Goal: Task Accomplishment & Management: Complete application form

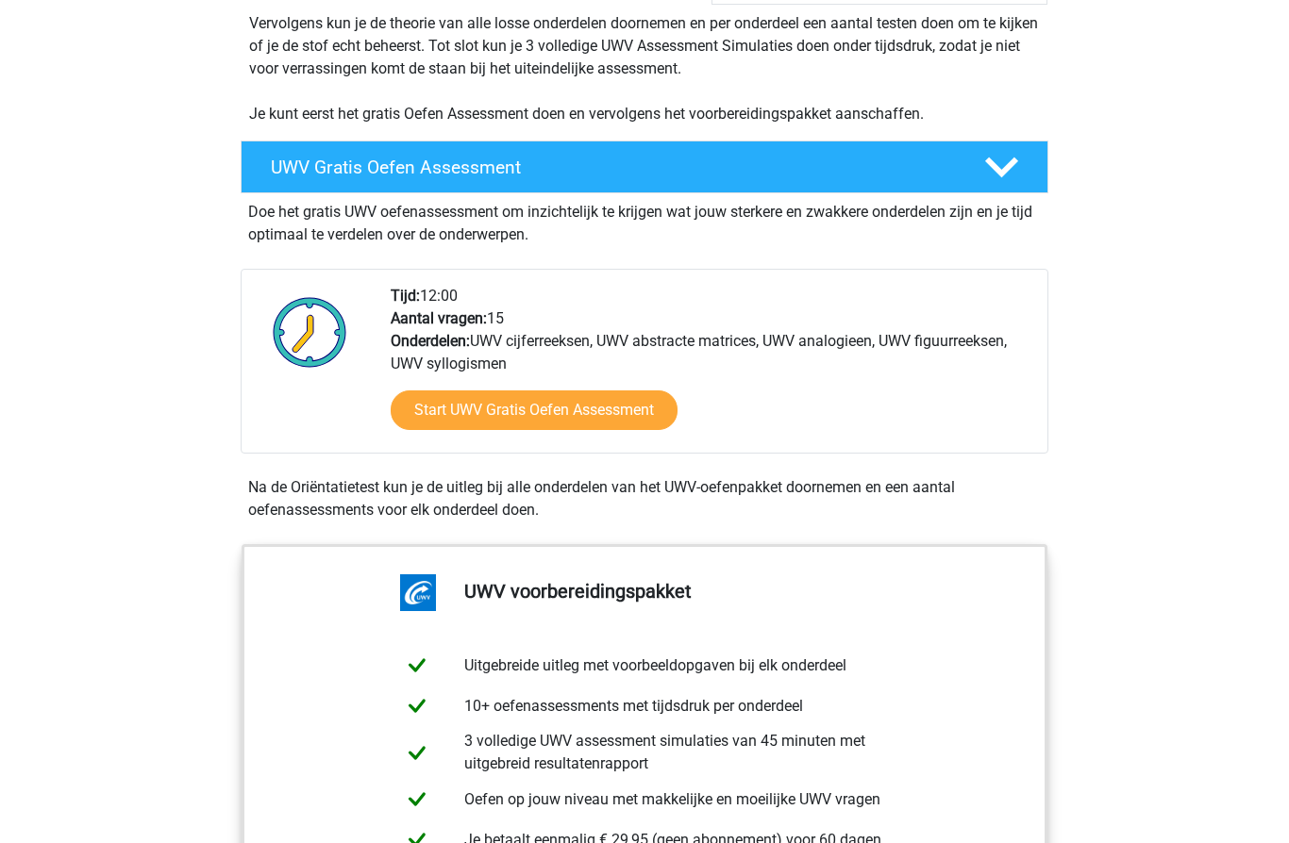
scroll to position [405, 0]
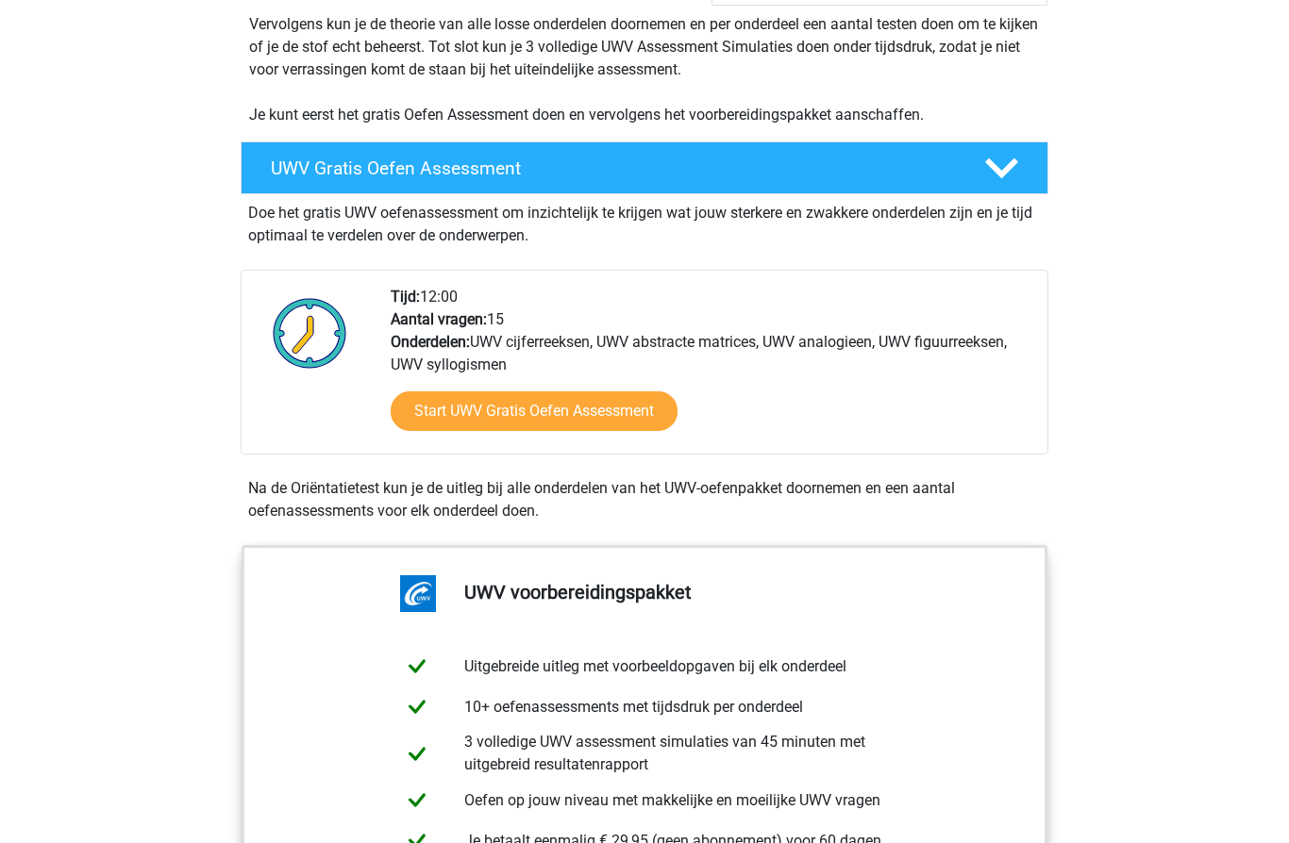
click at [616, 426] on link "Start UWV Gratis Oefen Assessment" at bounding box center [534, 412] width 287 height 40
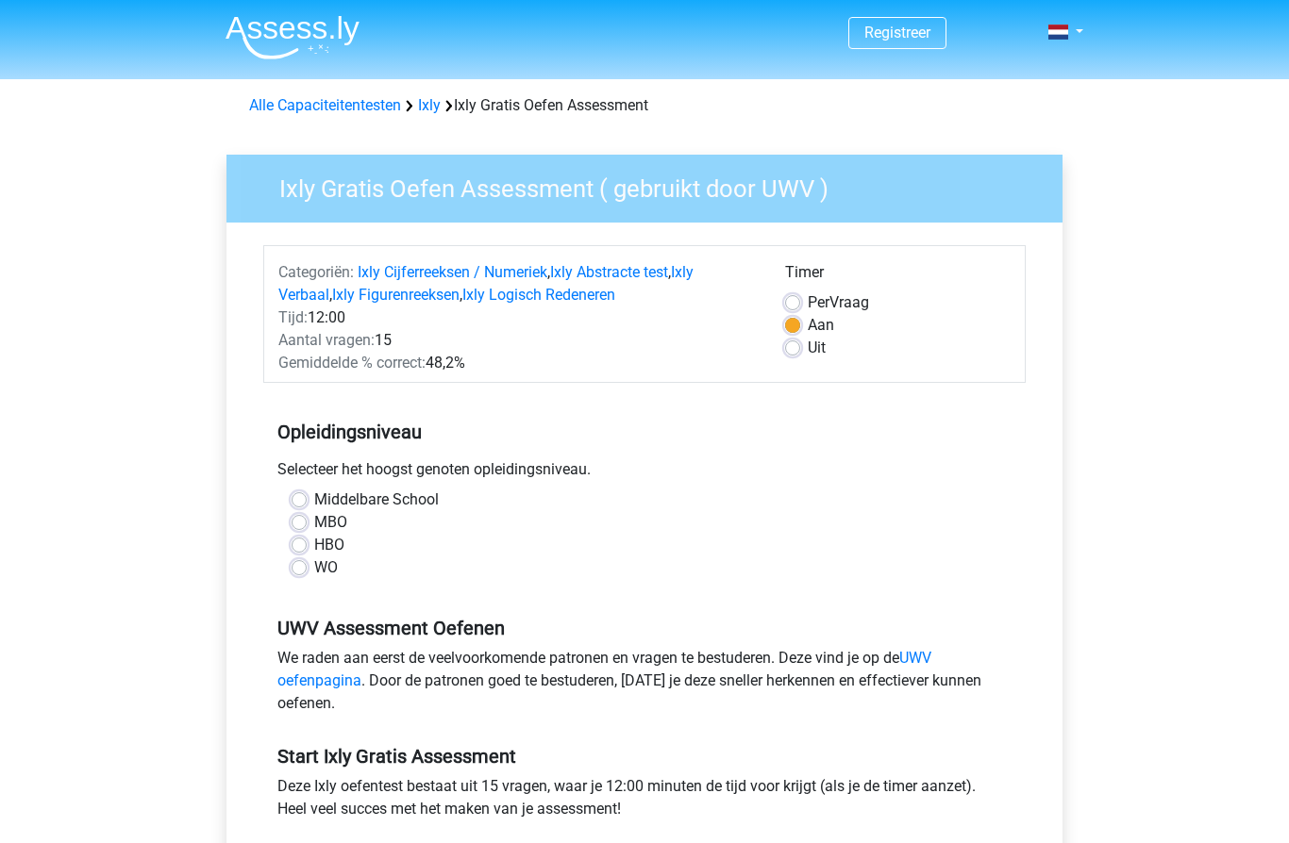
click at [316, 532] on label "MBO" at bounding box center [330, 522] width 33 height 23
click at [307, 530] on input "MBO" at bounding box center [299, 520] width 15 height 19
radio input "true"
click at [314, 547] on label "HBO" at bounding box center [329, 545] width 30 height 23
click at [292, 547] on input "HBO" at bounding box center [299, 543] width 15 height 19
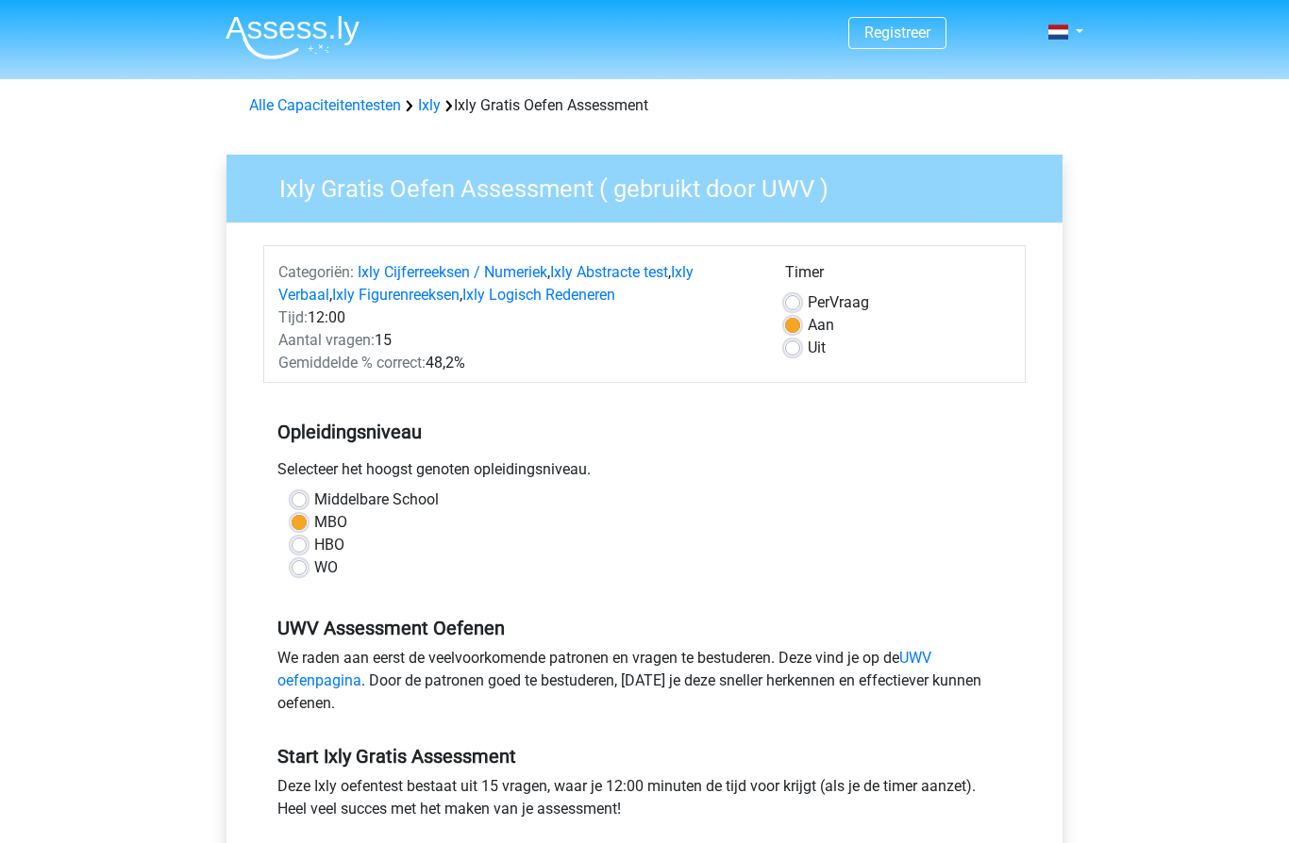
radio input "true"
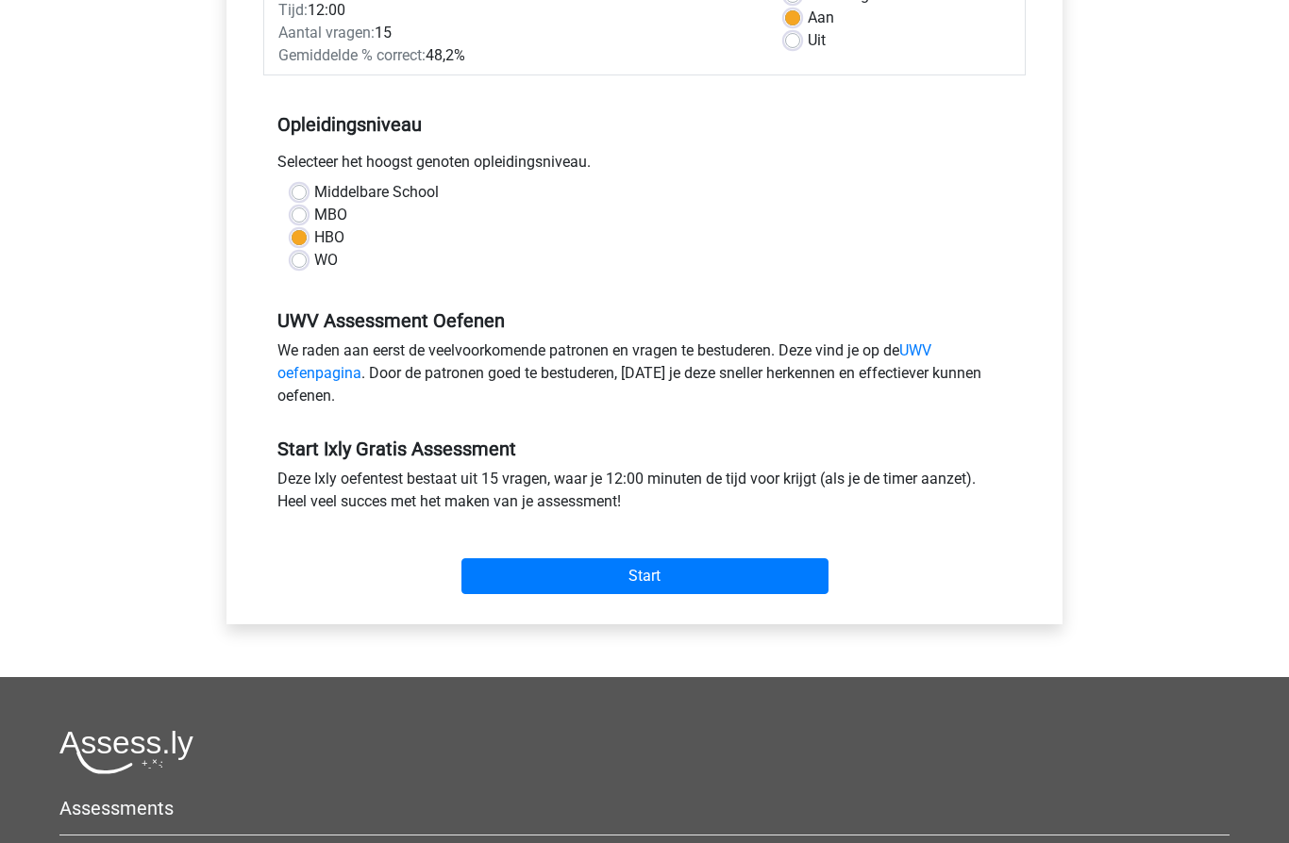
scroll to position [321, 0]
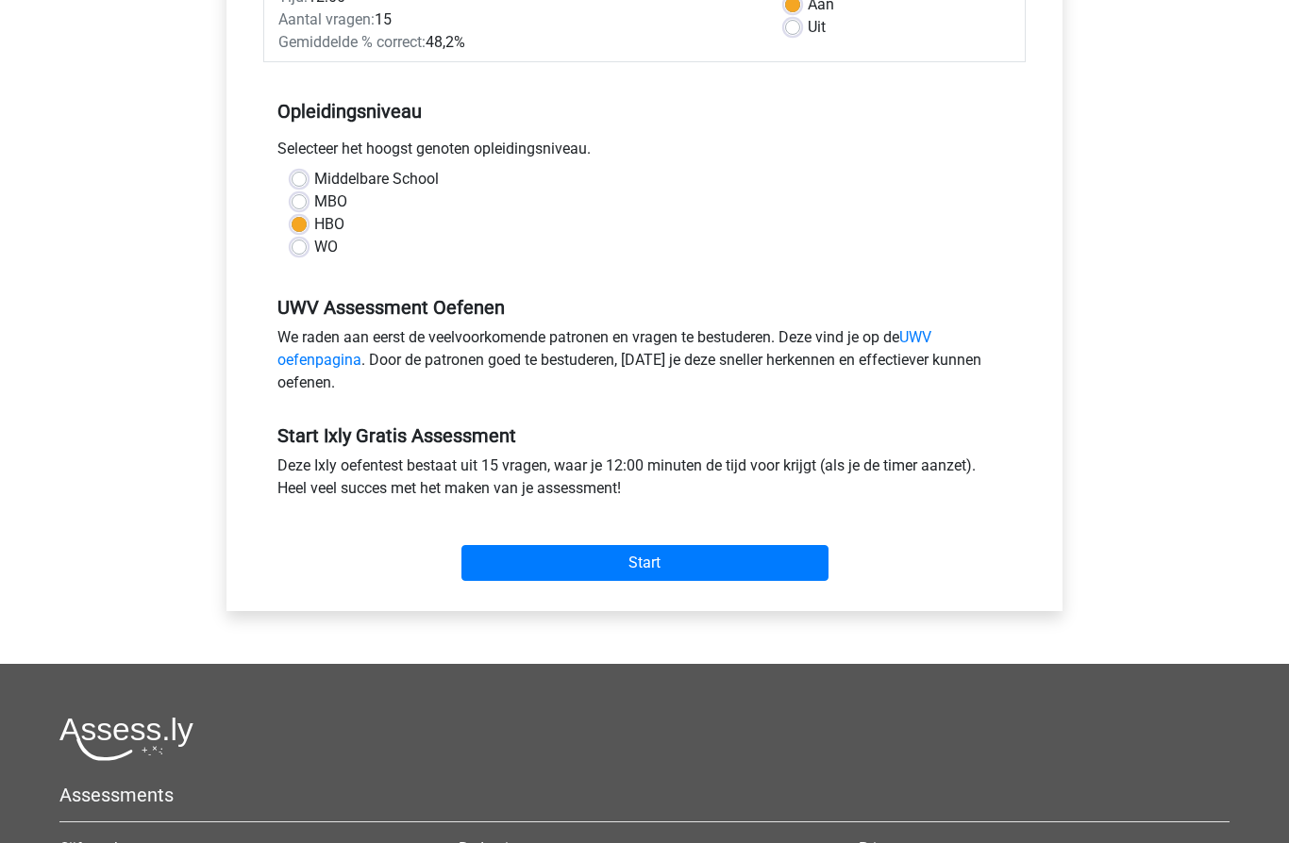
click at [759, 569] on input "Start" at bounding box center [644, 563] width 367 height 36
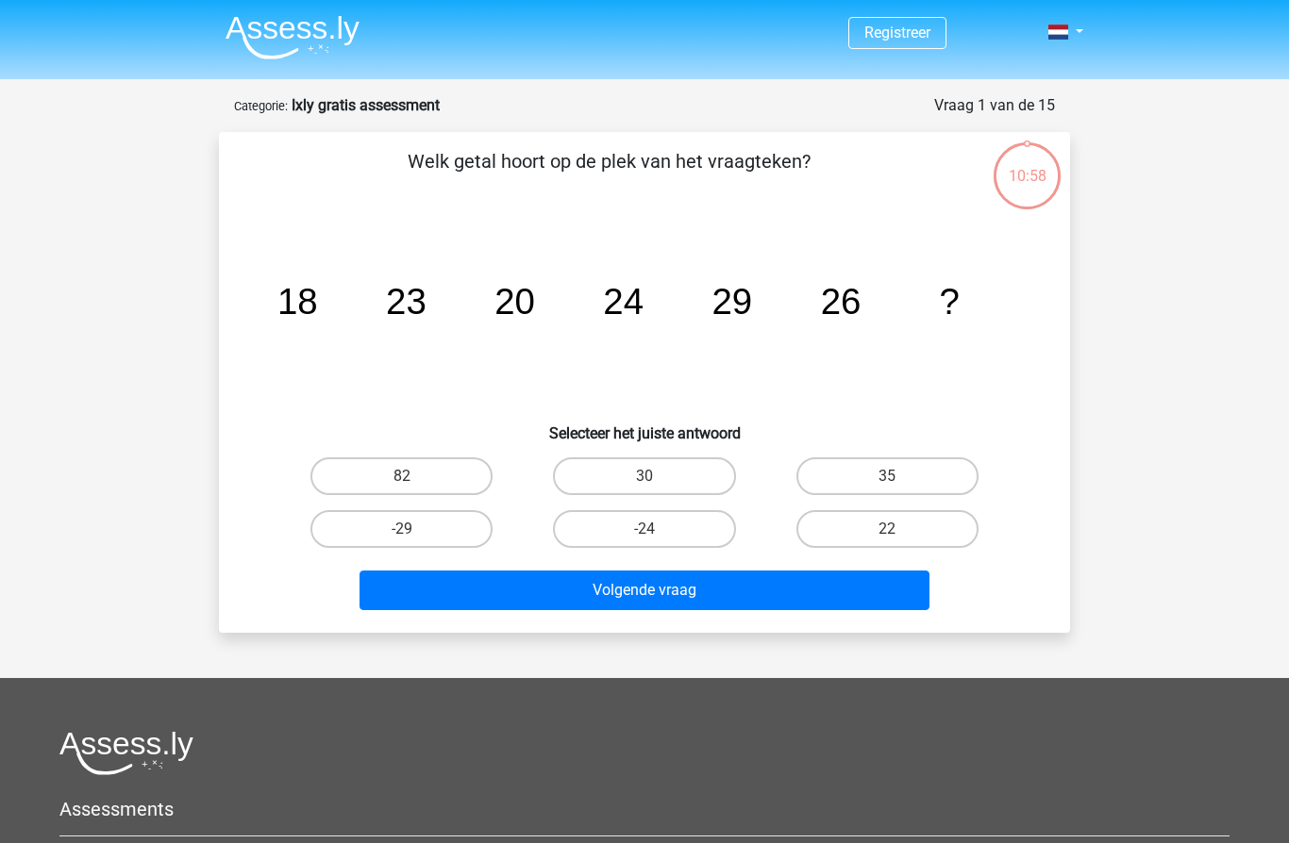
click at [677, 464] on label "30" at bounding box center [644, 477] width 182 height 38
click at [657, 476] on input "30" at bounding box center [650, 482] width 12 height 12
radio input "true"
click at [743, 586] on button "Volgende vraag" at bounding box center [644, 591] width 571 height 40
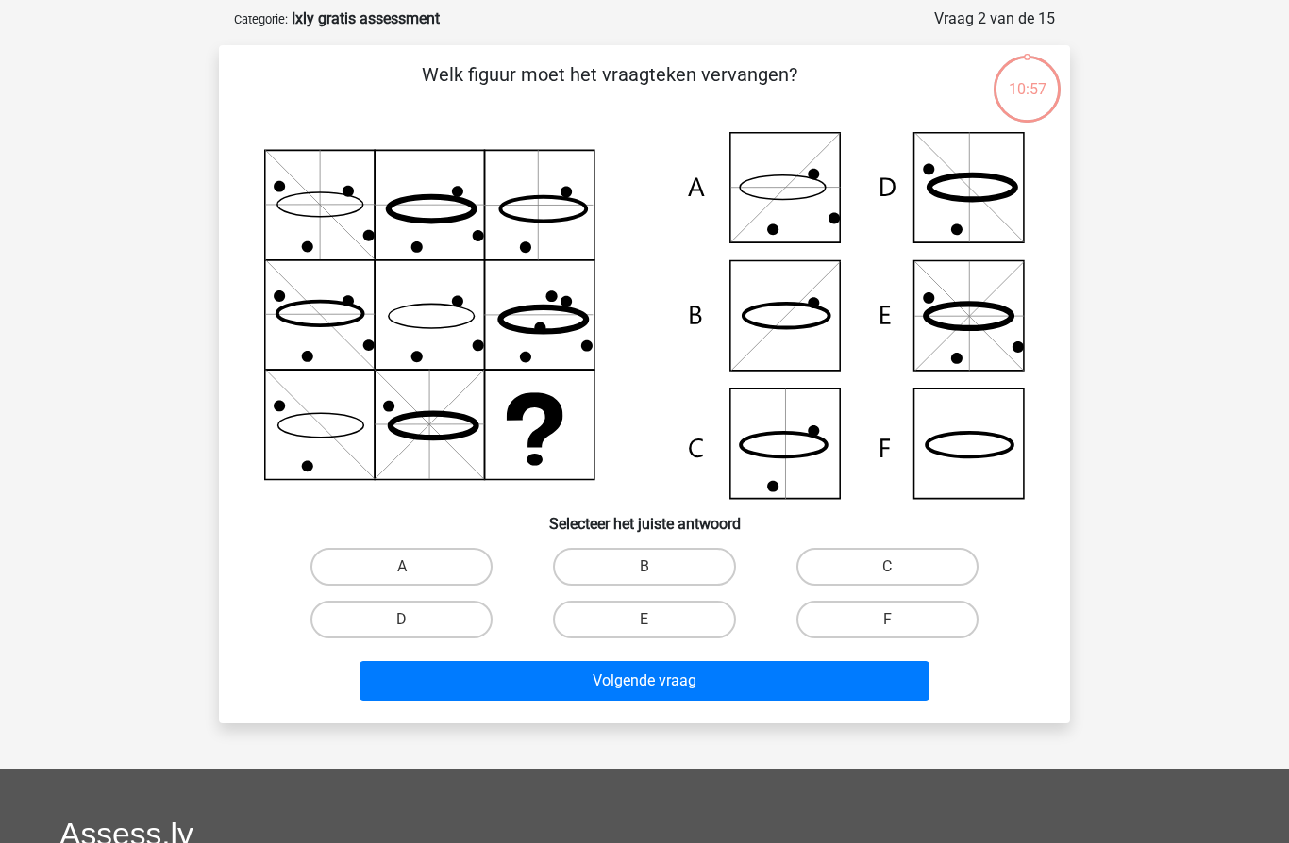
scroll to position [94, 0]
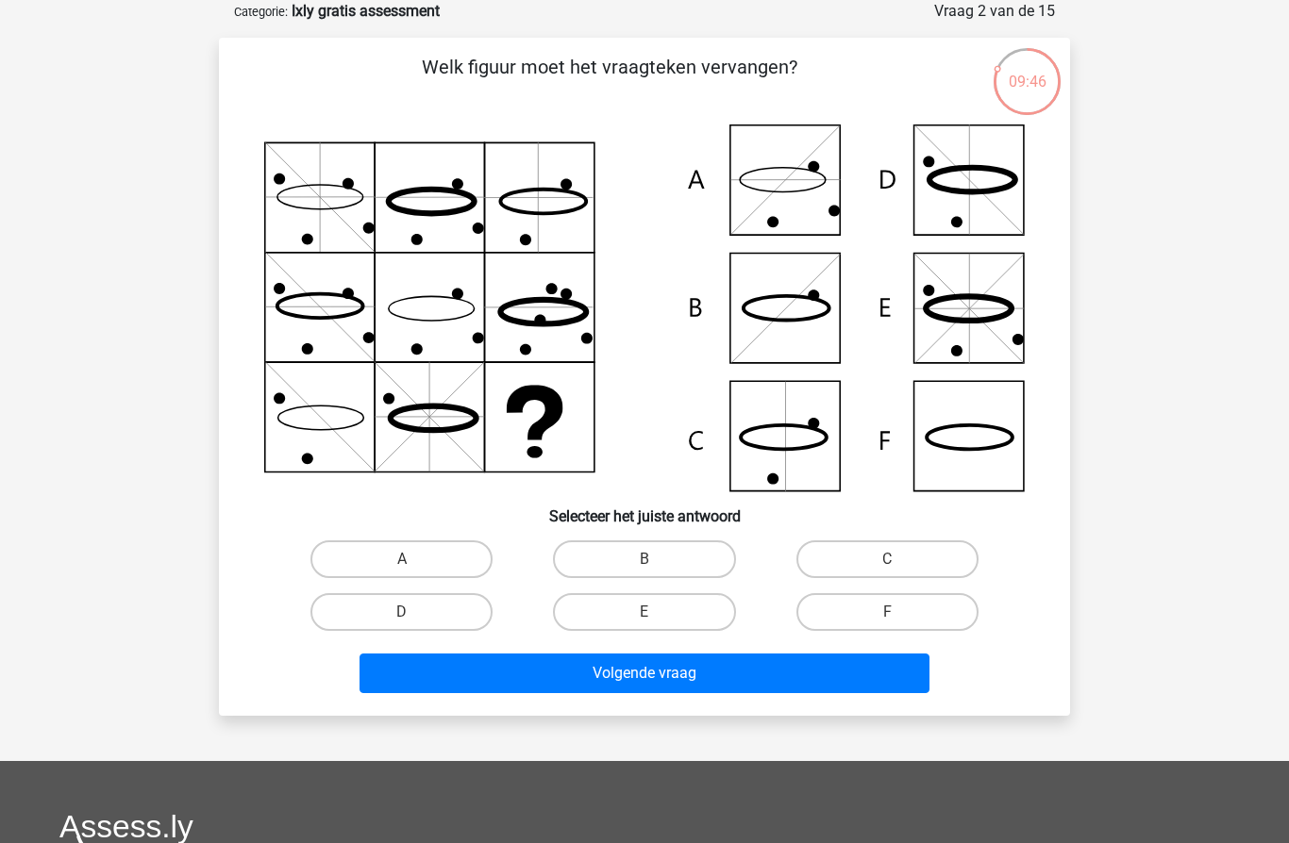
click at [788, 310] on icon at bounding box center [644, 308] width 760 height 367
click at [674, 559] on label "B" at bounding box center [644, 560] width 182 height 38
click at [657, 559] on input "B" at bounding box center [650, 565] width 12 height 12
radio input "true"
click at [701, 676] on button "Volgende vraag" at bounding box center [644, 674] width 571 height 40
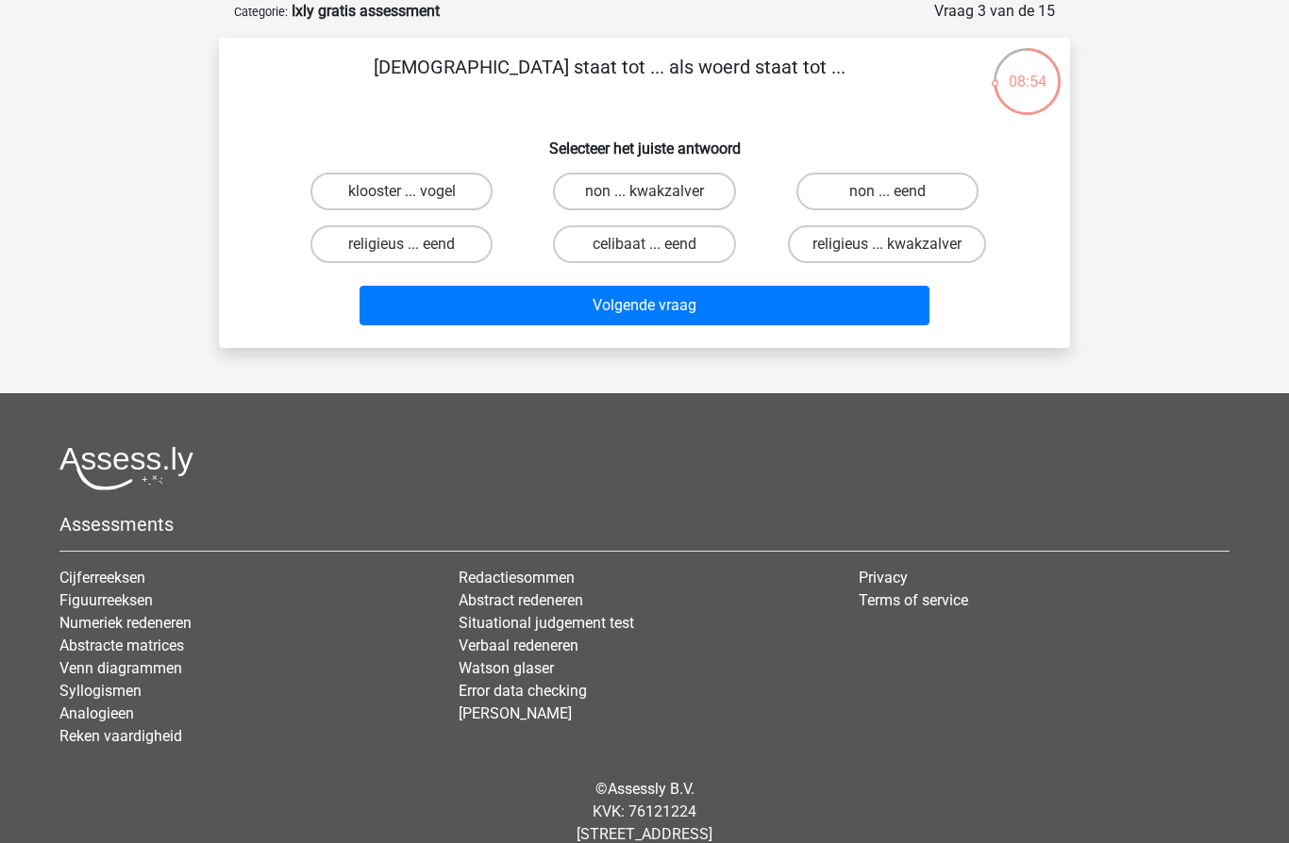
click at [938, 184] on label "non ... eend" at bounding box center [887, 192] width 182 height 38
click at [899, 192] on input "non ... eend" at bounding box center [893, 198] width 12 height 12
radio input "true"
click at [762, 316] on button "Volgende vraag" at bounding box center [644, 306] width 571 height 40
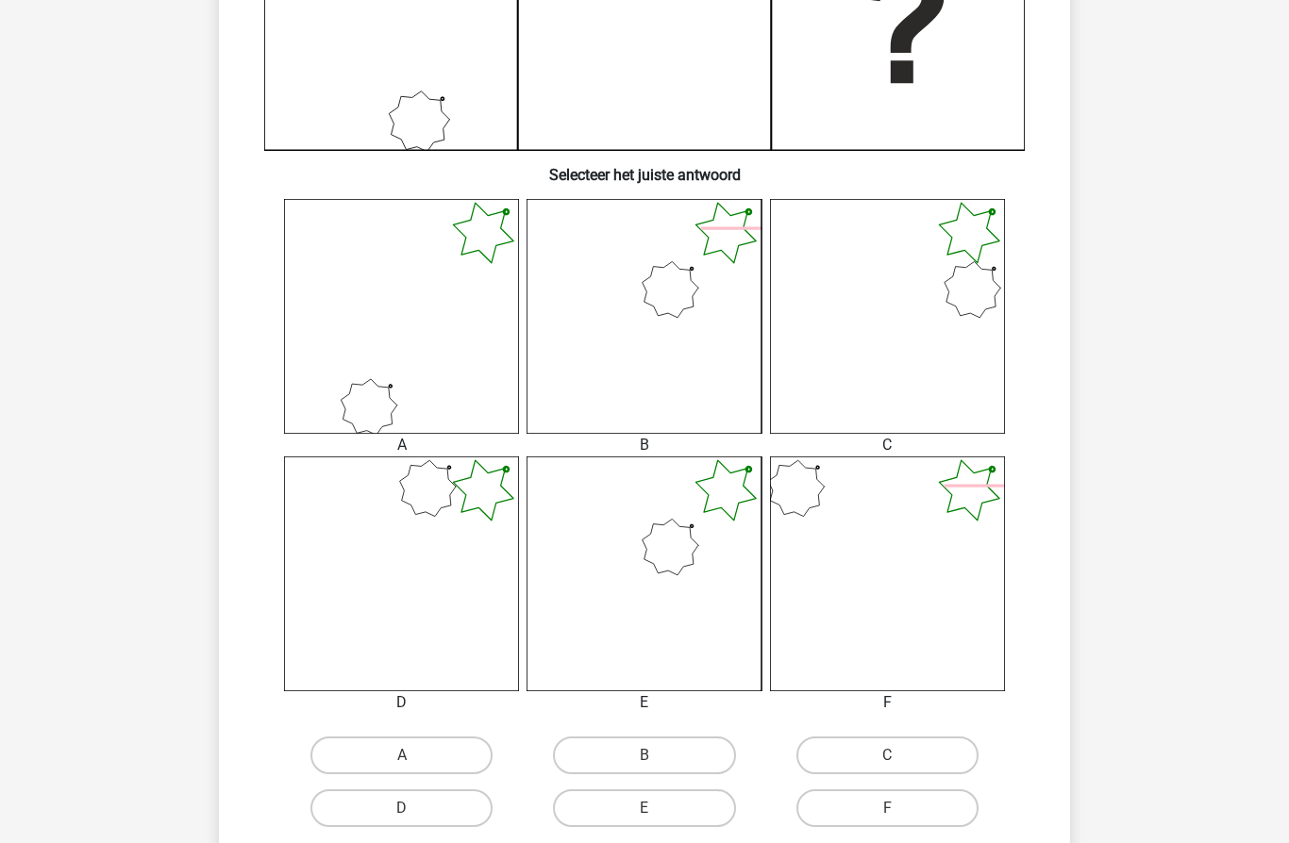
scroll to position [576, 0]
click at [691, 561] on icon at bounding box center [643, 574] width 235 height 235
click at [684, 801] on label "E" at bounding box center [644, 809] width 182 height 38
click at [657, 809] on input "E" at bounding box center [650, 815] width 12 height 12
radio input "true"
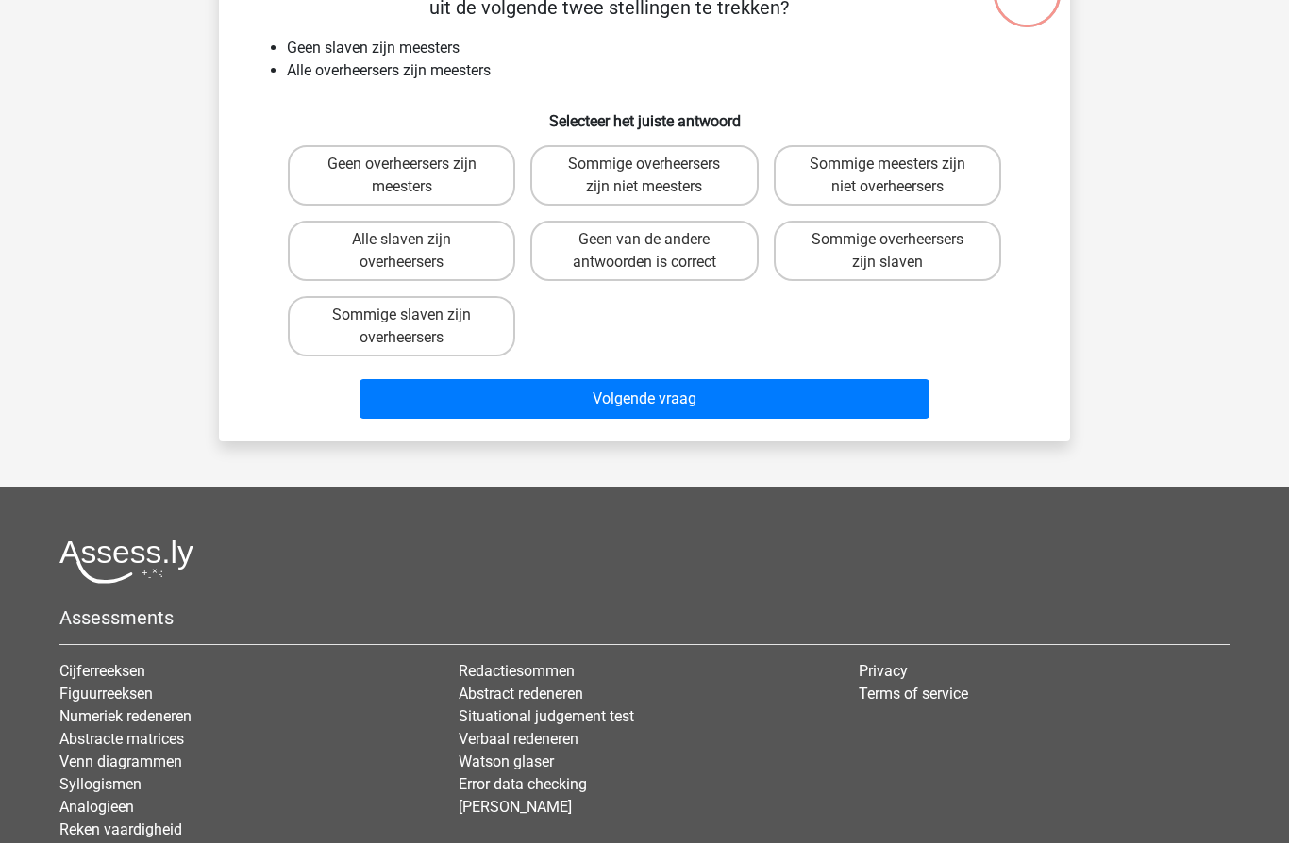
scroll to position [94, 0]
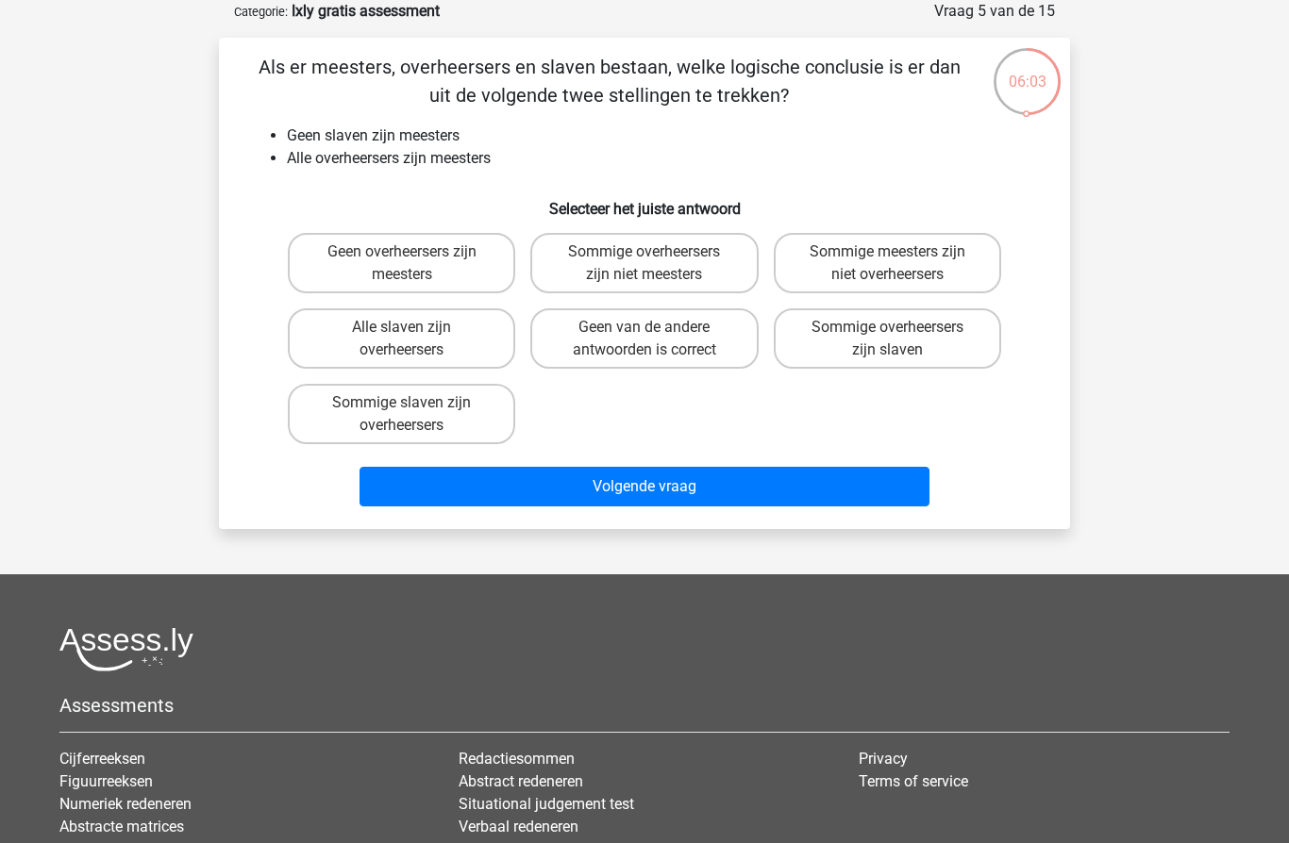
click at [700, 345] on label "Geen van de andere antwoorden is correct" at bounding box center [643, 339] width 227 height 60
click at [657, 340] on input "Geen van de andere antwoorden is correct" at bounding box center [650, 333] width 12 height 12
radio input "true"
click at [754, 479] on button "Volgende vraag" at bounding box center [644, 487] width 571 height 40
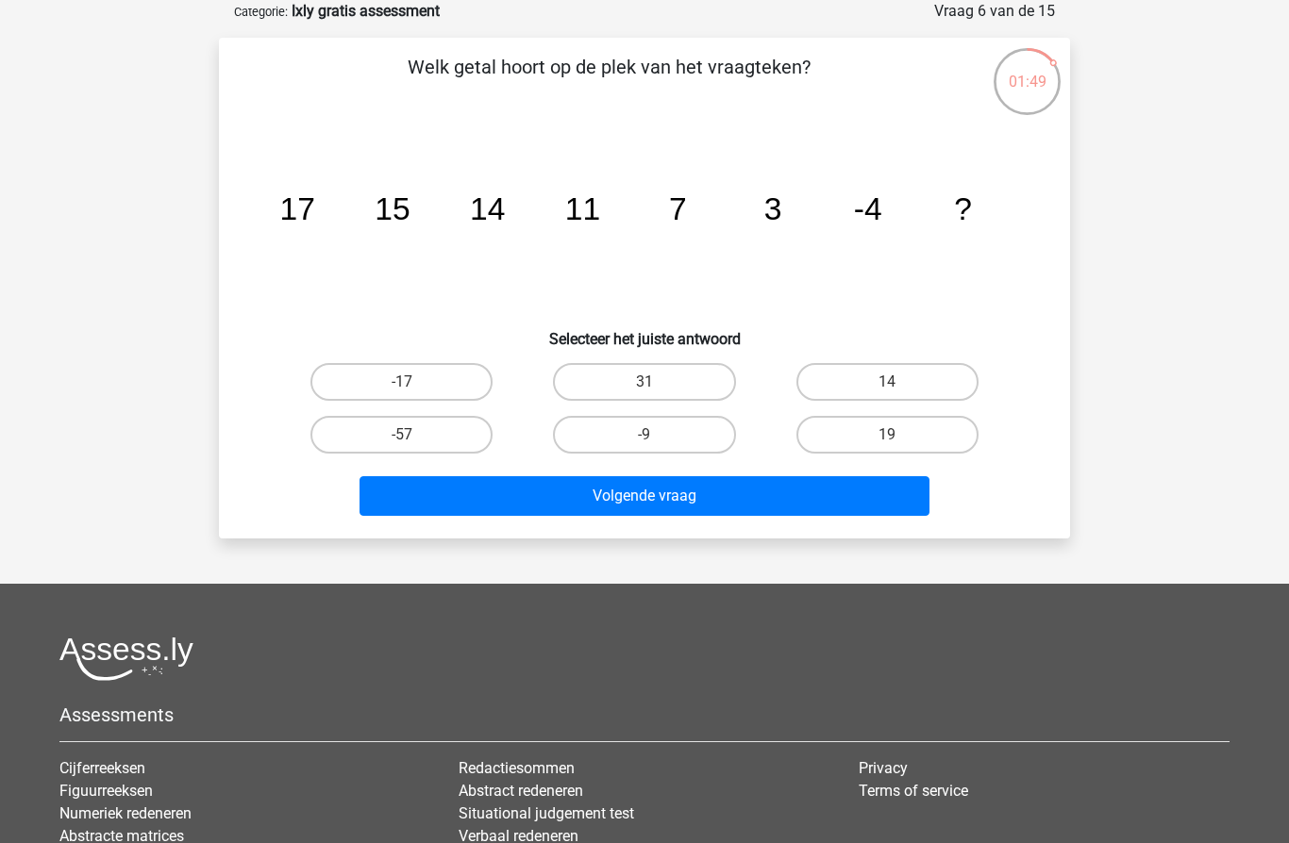
click at [663, 442] on label "-9" at bounding box center [644, 435] width 182 height 38
click at [657, 442] on input "-9" at bounding box center [650, 441] width 12 height 12
radio input "true"
click at [567, 497] on button "Volgende vraag" at bounding box center [644, 496] width 571 height 40
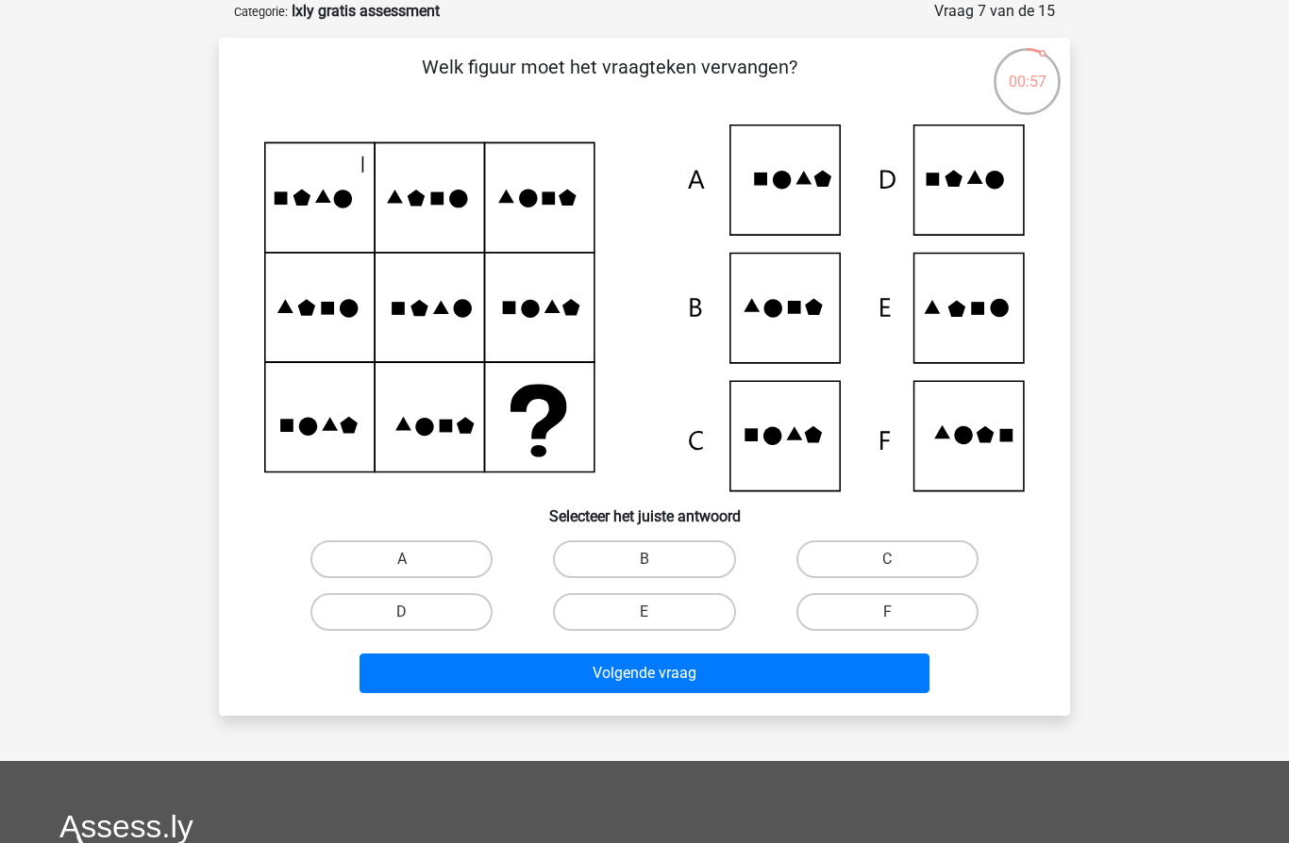
click at [812, 309] on icon at bounding box center [813, 307] width 17 height 17
click at [654, 542] on label "B" at bounding box center [644, 560] width 182 height 38
click at [654, 559] on input "B" at bounding box center [650, 565] width 12 height 12
radio input "true"
click at [672, 684] on button "Volgende vraag" at bounding box center [644, 674] width 571 height 40
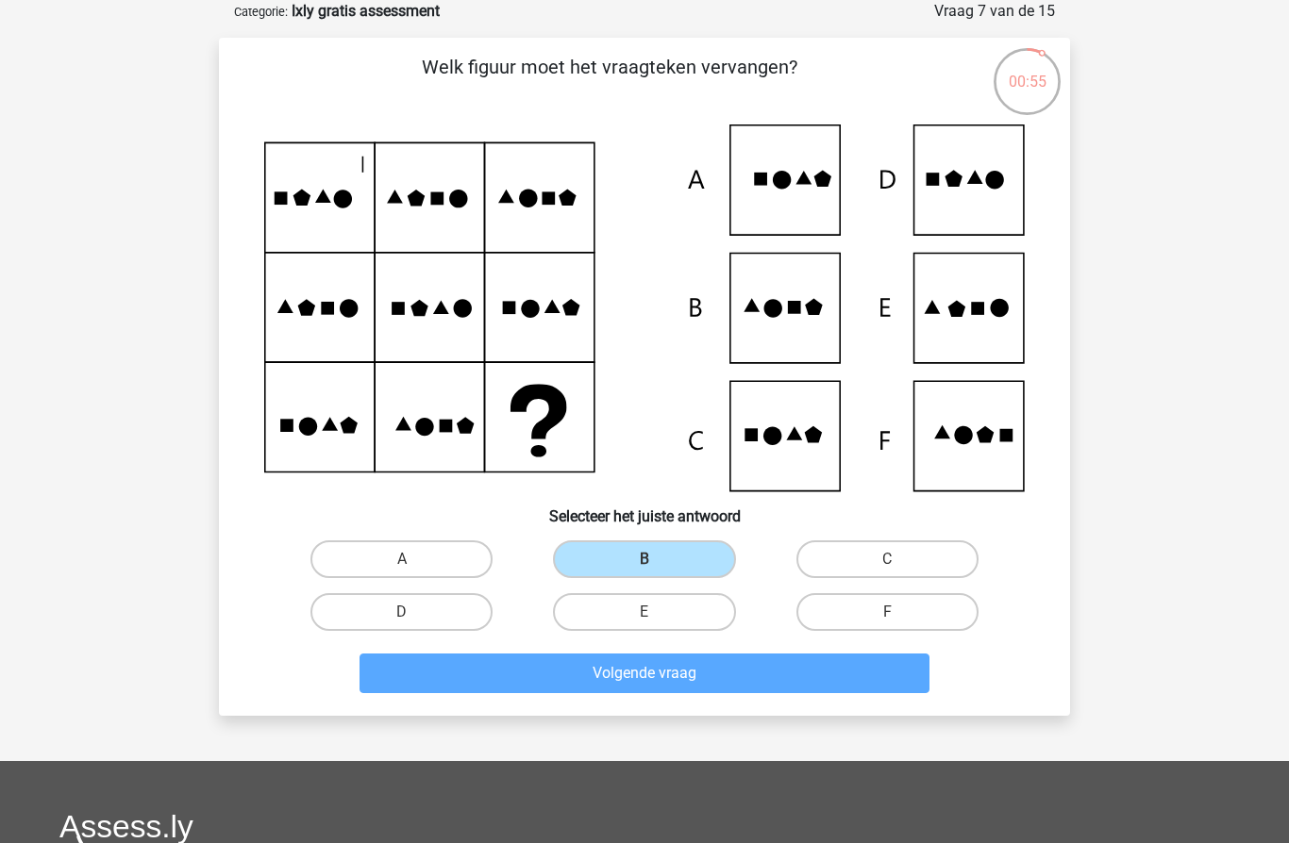
scroll to position [60, 0]
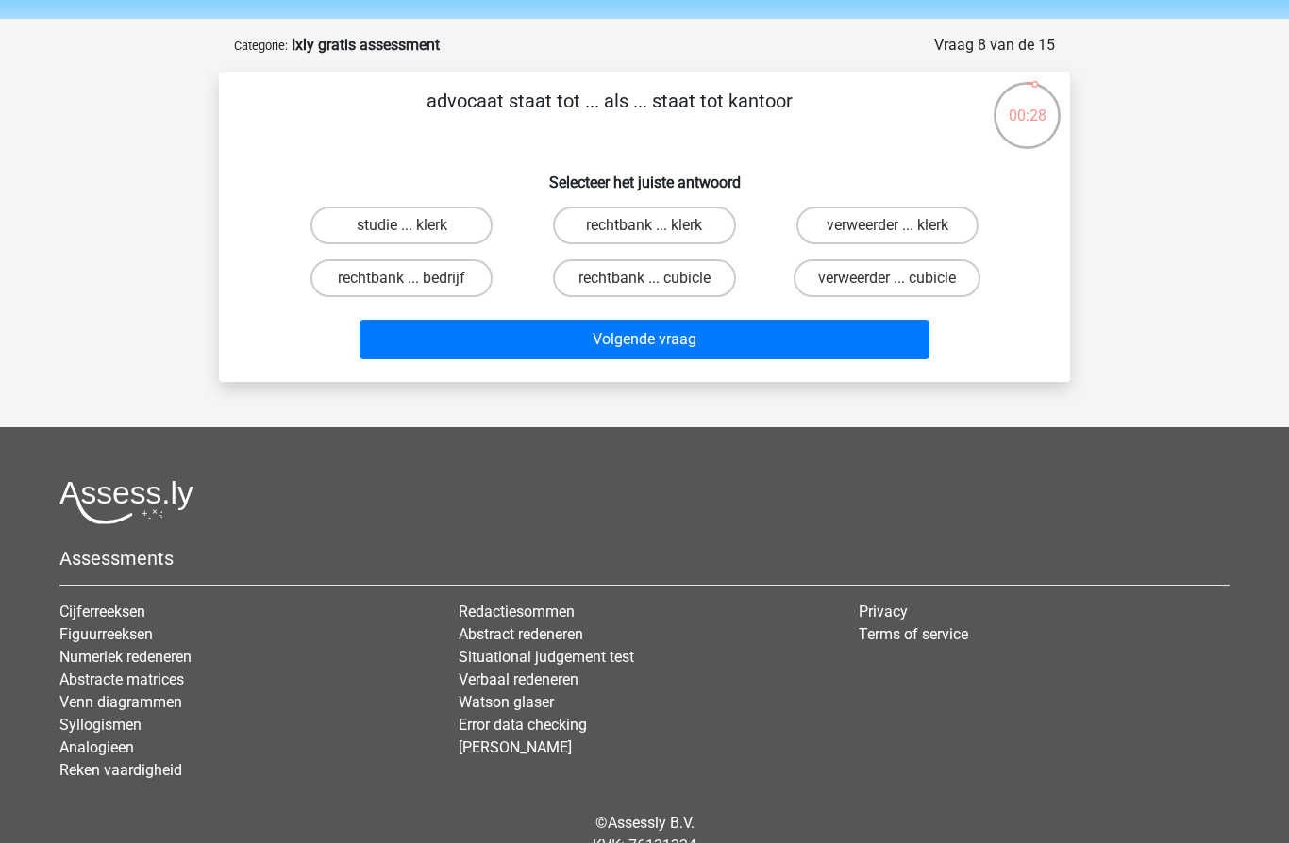
click at [942, 211] on label "verweerder ... klerk" at bounding box center [887, 226] width 182 height 38
click at [899, 225] on input "verweerder ... klerk" at bounding box center [893, 231] width 12 height 12
radio input "true"
click at [765, 346] on button "Volgende vraag" at bounding box center [644, 340] width 571 height 40
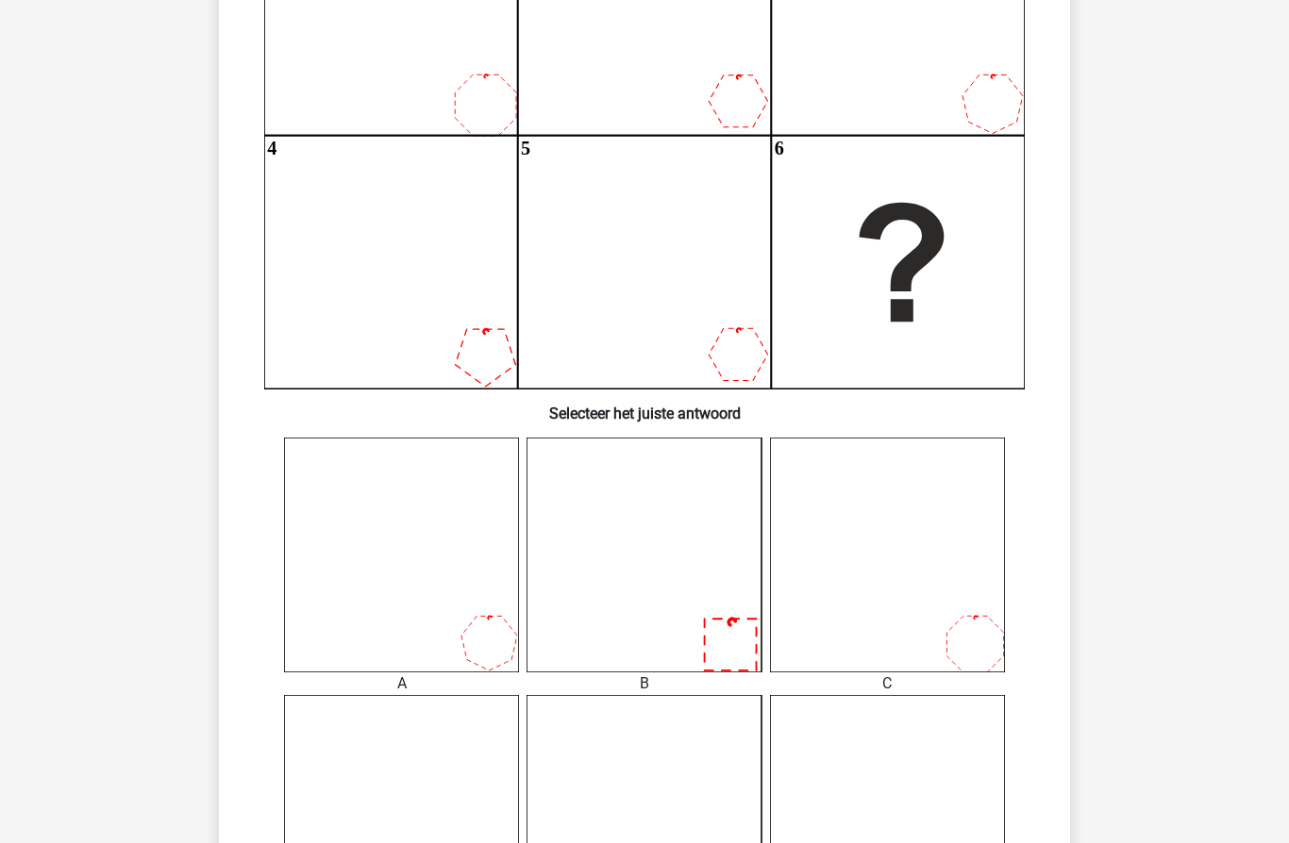
scroll to position [329, 0]
